Goal: Transaction & Acquisition: Purchase product/service

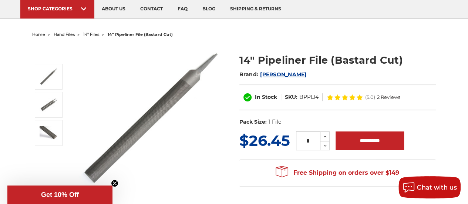
scroll to position [74, 0]
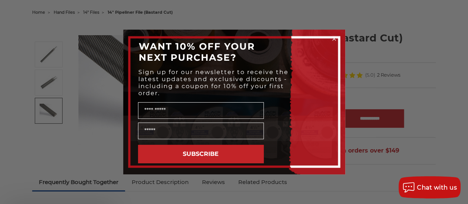
click at [59, 111] on div "Close dialog WANT 10% OFF YOUR NEXT PURCHASE? Sign up for our newsletter to rec…" at bounding box center [234, 102] width 468 height 204
click at [334, 38] on icon "Close dialog" at bounding box center [333, 38] width 3 height 3
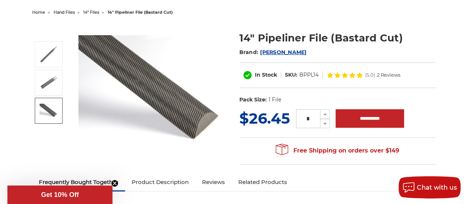
click at [199, 125] on img at bounding box center [152, 90] width 148 height 111
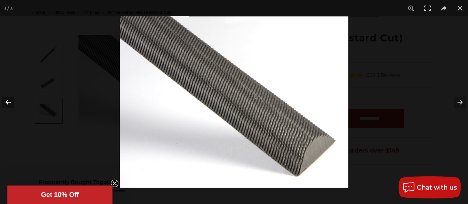
click at [13, 102] on button at bounding box center [13, 102] width 26 height 37
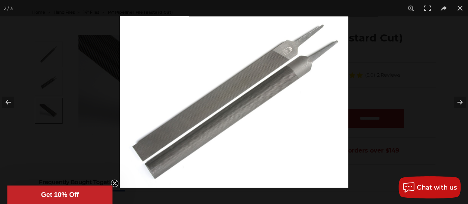
click at [288, 52] on img at bounding box center [234, 101] width 228 height 171
click at [457, 11] on button at bounding box center [460, 8] width 16 height 16
